Goal: Register for event/course

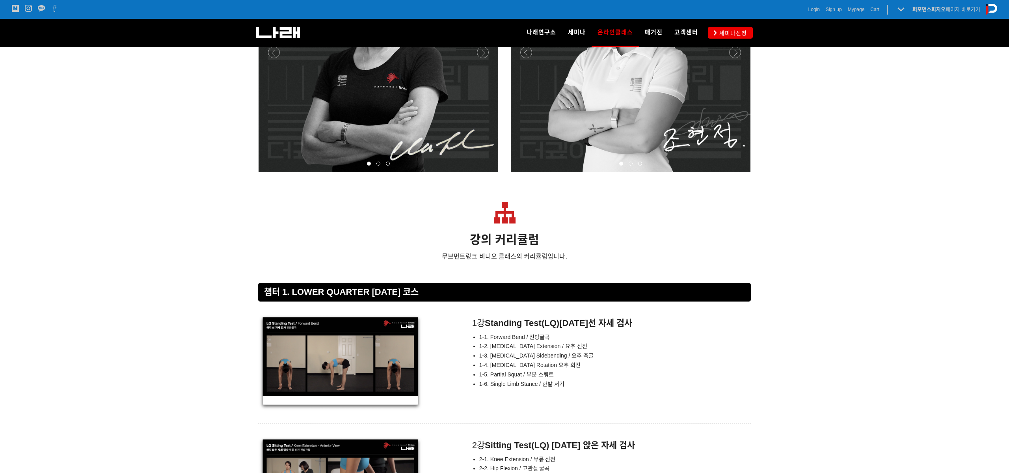
scroll to position [2901, 0]
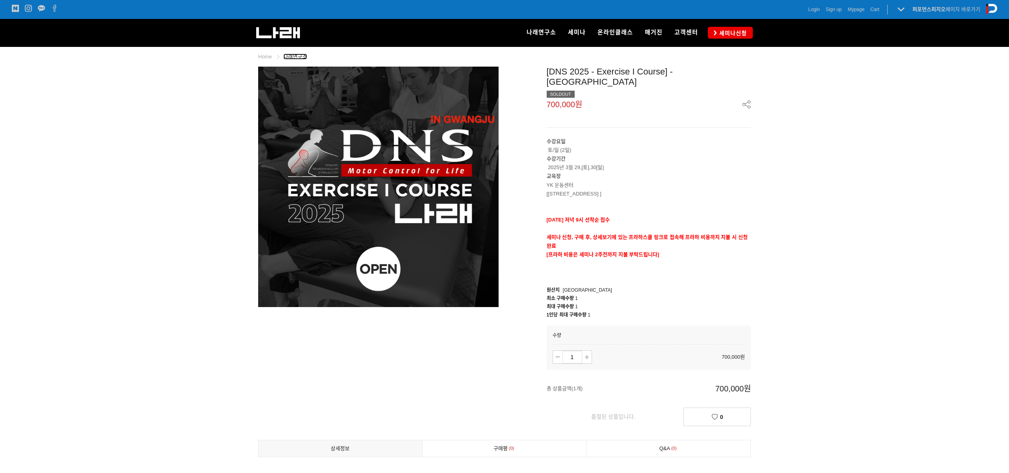
drag, startPoint x: 292, startPoint y: 55, endPoint x: 287, endPoint y: 57, distance: 5.0
click at [292, 55] on link "나래연구소" at bounding box center [295, 57] width 24 height 6
click at [290, 57] on link "나래연구소" at bounding box center [295, 57] width 24 height 6
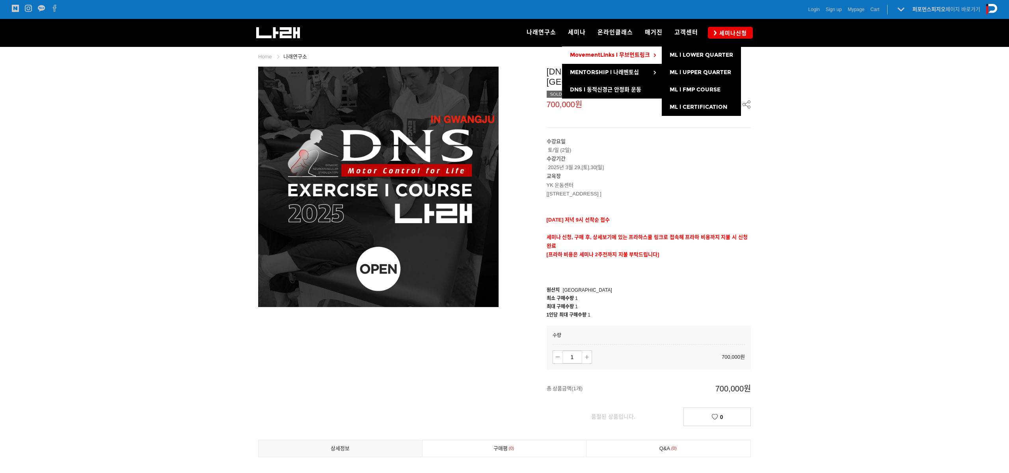
click at [631, 55] on span "MovementLinks l 무브먼트링크" at bounding box center [610, 55] width 80 height 7
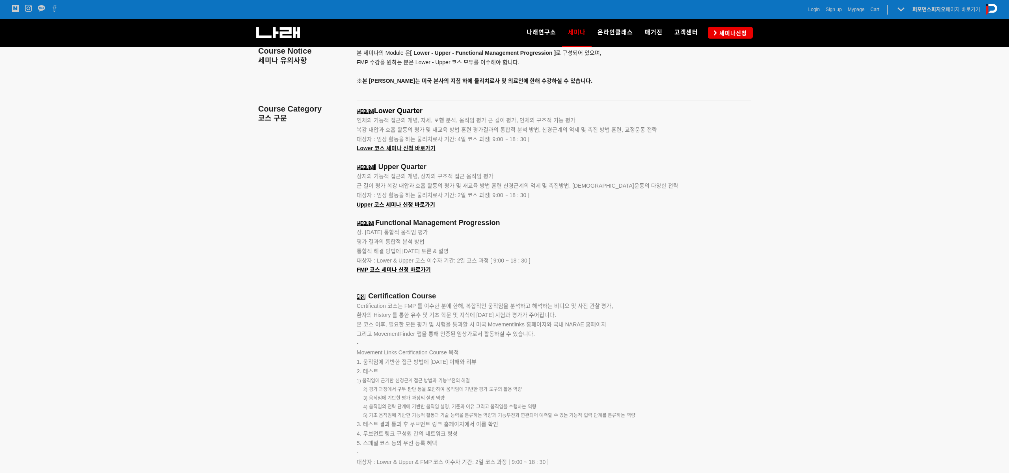
scroll to position [775, 0]
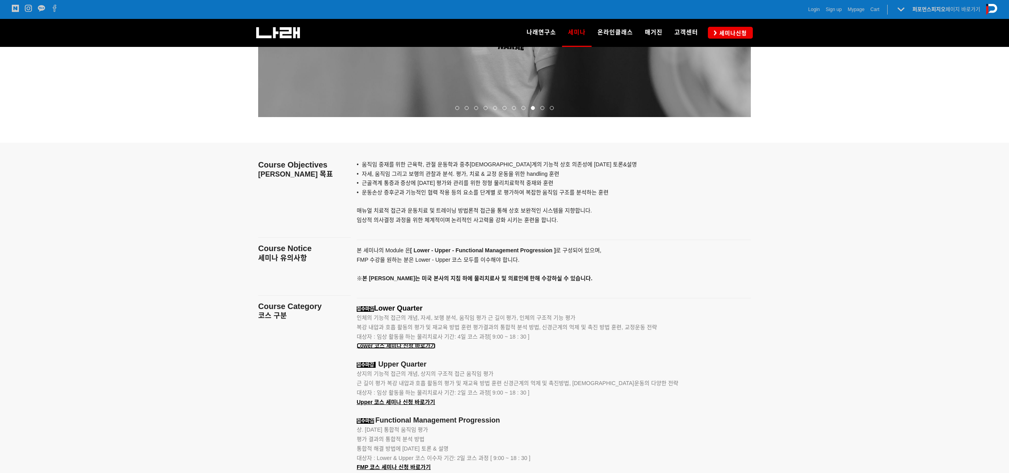
click at [422, 348] on span "Lower 코스 세미나 신청 바로가기" at bounding box center [396, 345] width 79 height 6
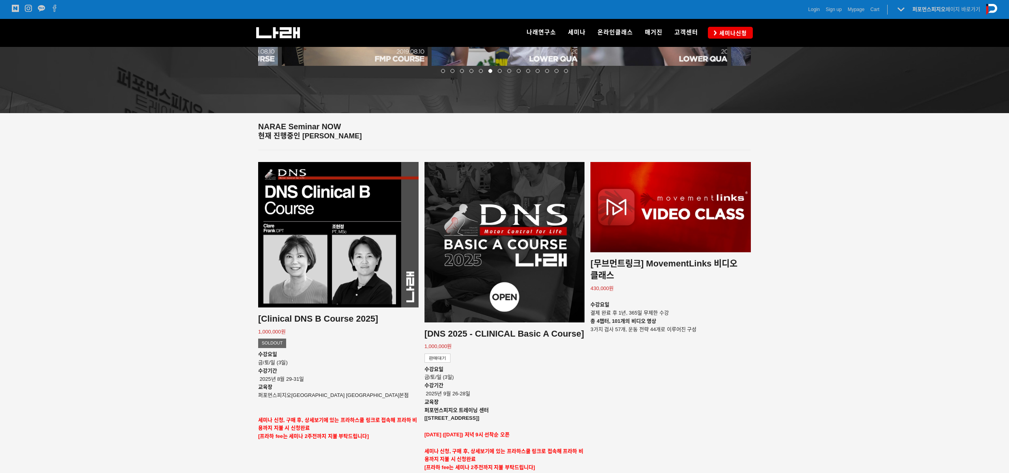
scroll to position [712, 0]
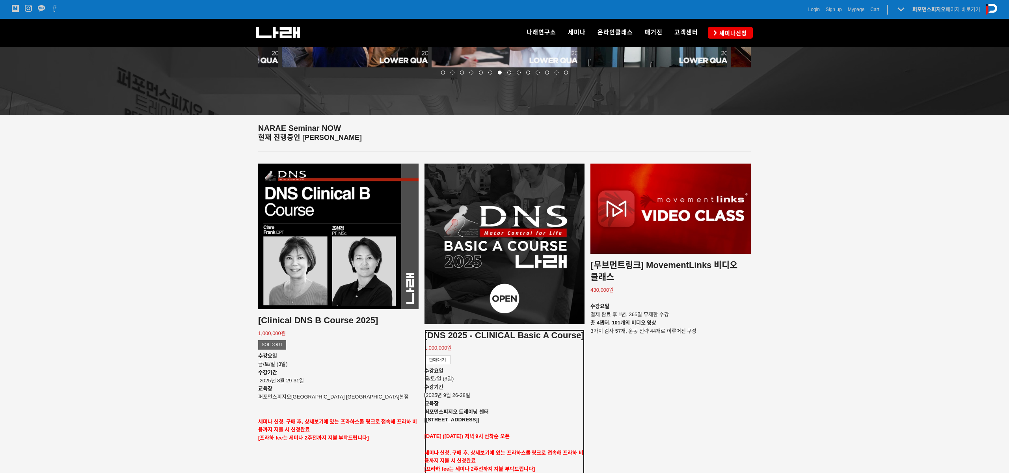
click at [556, 329] on h2 "[DNS 2025 - CLINICAL Basic A Course]" at bounding box center [504, 335] width 160 height 12
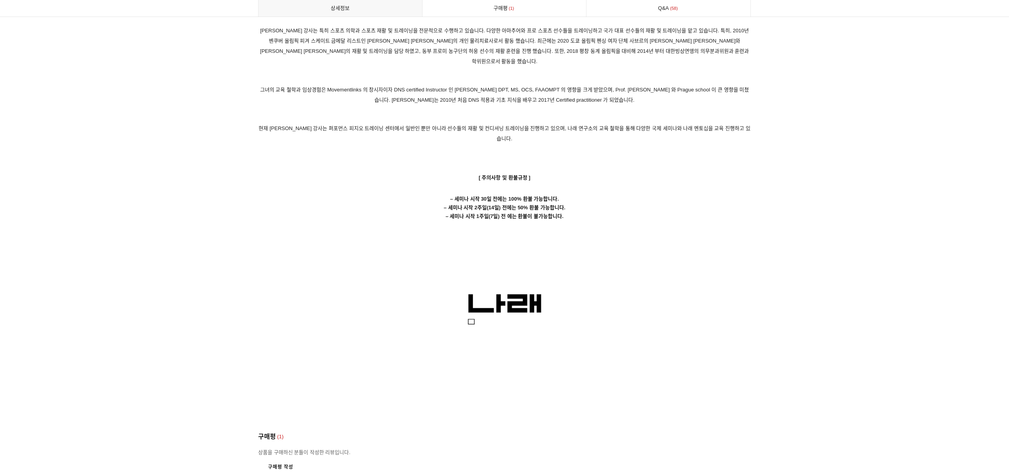
scroll to position [3948, 0]
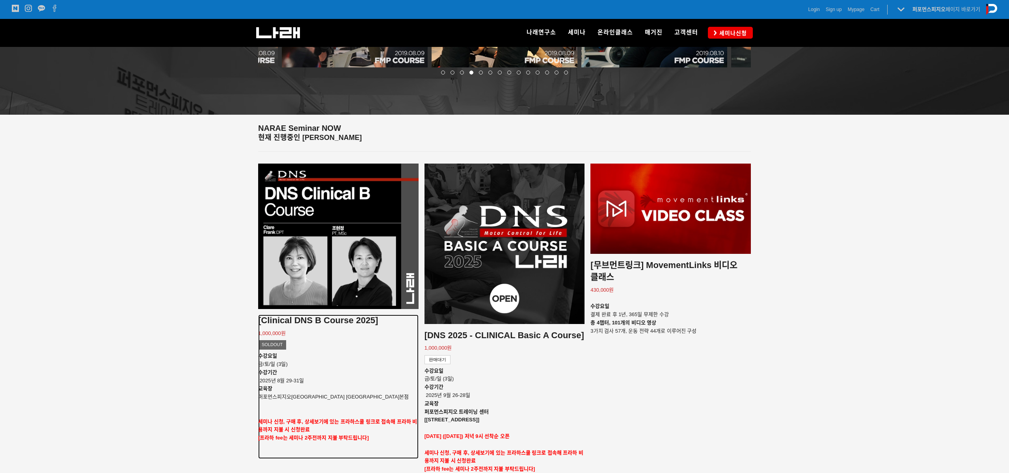
click at [367, 315] on h2 "[Clinical DNS B Course 2025]" at bounding box center [338, 321] width 160 height 12
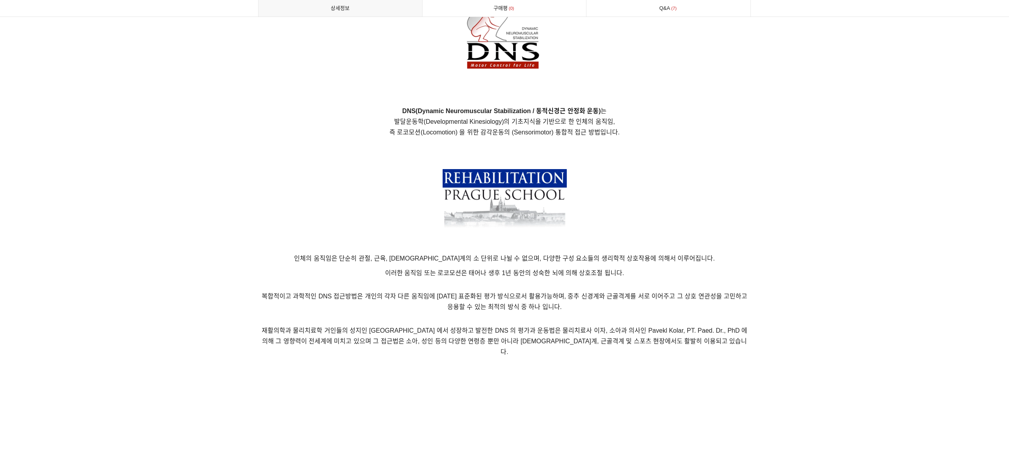
scroll to position [586, 0]
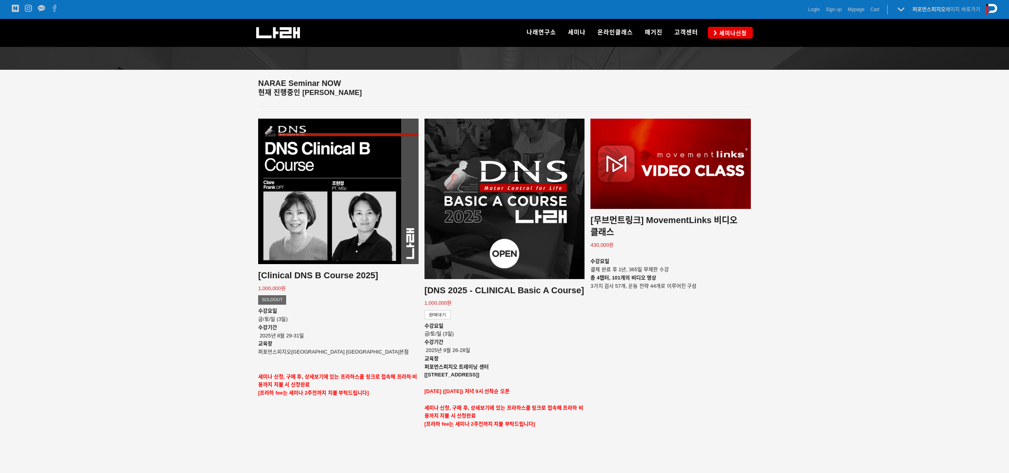
scroll to position [771, 0]
